Goal: Check status: Check status

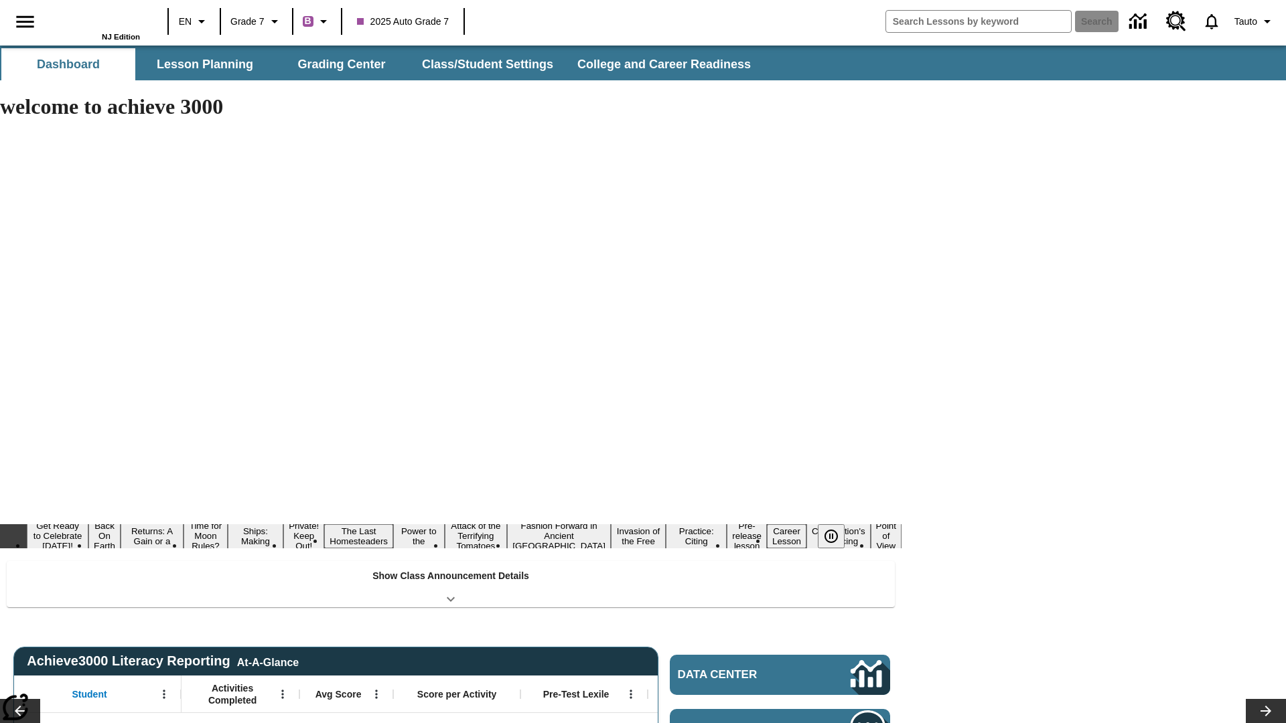
type input "-1"
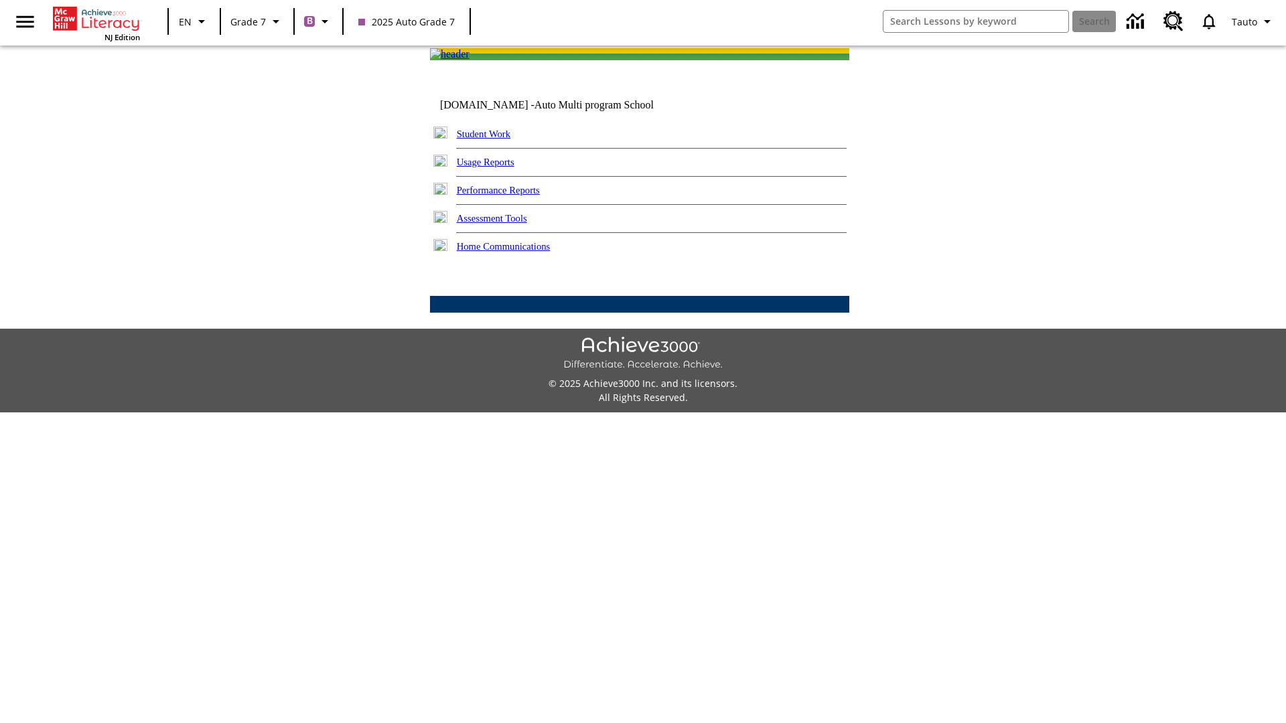
click at [492, 139] on link "Student Work" at bounding box center [484, 134] width 54 height 11
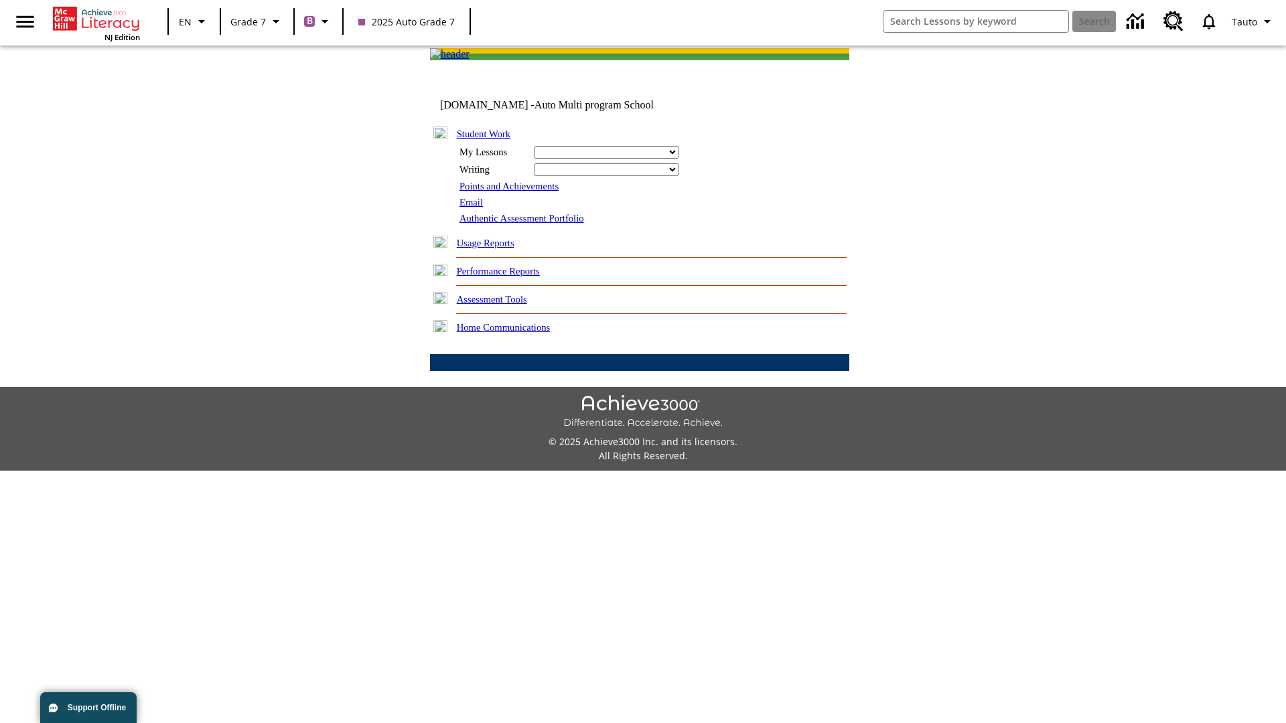
select select "/options/reports/?report_id=24&atype=7&section=2"
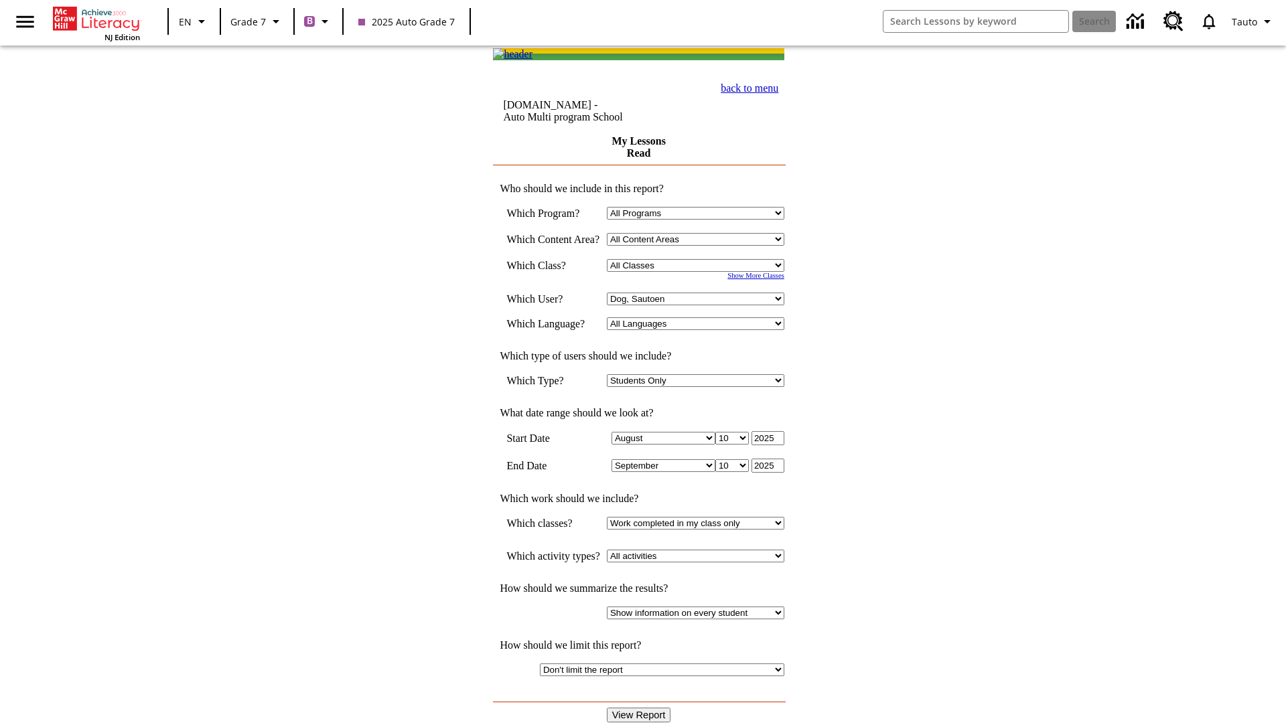
select select "21437138"
select select "4"
type input "2024"
click at [640, 708] on input "View Report" at bounding box center [639, 715] width 64 height 15
